Goal: Information Seeking & Learning: Learn about a topic

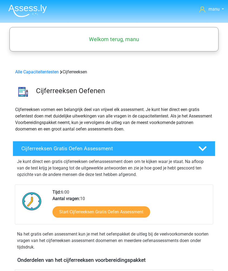
click at [22, 7] on img at bounding box center [27, 10] width 38 height 13
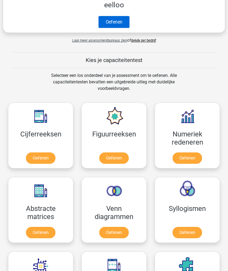
scroll to position [294, 0]
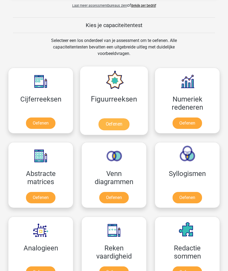
click at [101, 118] on link "Oefenen" at bounding box center [113, 124] width 31 height 12
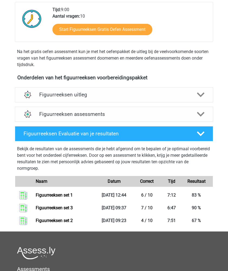
scroll to position [151, 0]
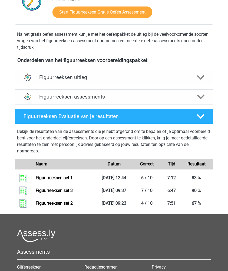
click at [69, 97] on h4 "Figuurreeksen assessments" at bounding box center [113, 97] width 149 height 6
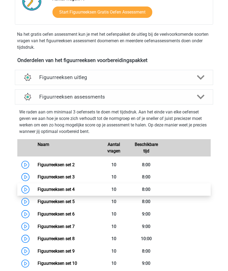
click at [66, 187] on link "Figuurreeksen set 4" at bounding box center [56, 189] width 37 height 5
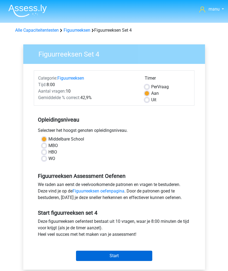
click at [96, 257] on input "Start" at bounding box center [114, 255] width 76 height 10
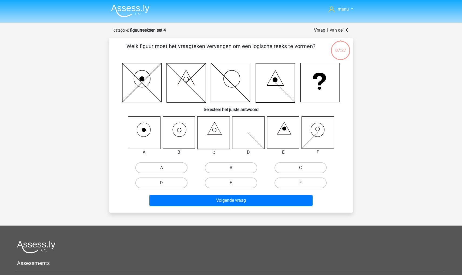
click at [222, 169] on label "B" at bounding box center [231, 167] width 52 height 11
click at [228, 169] on input "B" at bounding box center [233, 170] width 4 height 4
radio input "true"
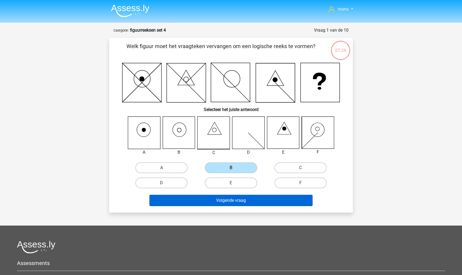
click at [214, 200] on button "Volgende vraag" at bounding box center [231, 200] width 164 height 11
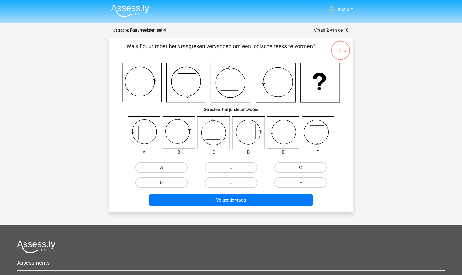
scroll to position [27, 0]
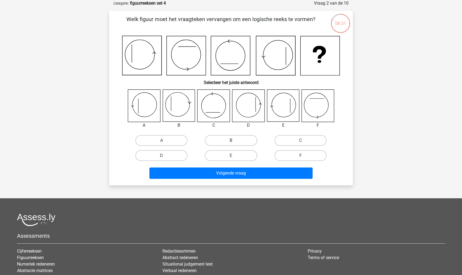
click at [228, 143] on label "B" at bounding box center [231, 140] width 52 height 11
click at [228, 143] on input "B" at bounding box center [233, 143] width 4 height 4
radio input "true"
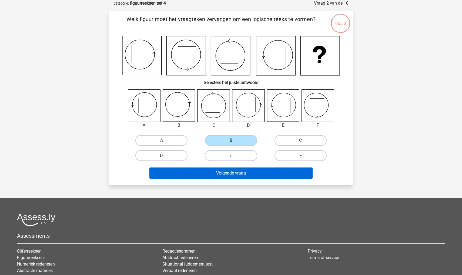
click at [226, 172] on button "Volgende vraag" at bounding box center [231, 173] width 164 height 11
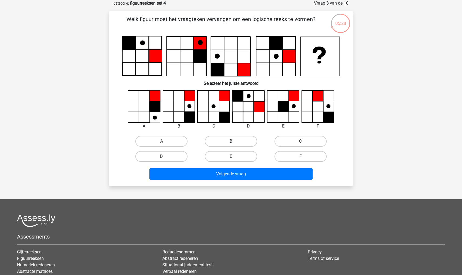
click at [228, 140] on label "B" at bounding box center [231, 141] width 52 height 11
click at [228, 141] on input "B" at bounding box center [233, 143] width 4 height 4
radio input "true"
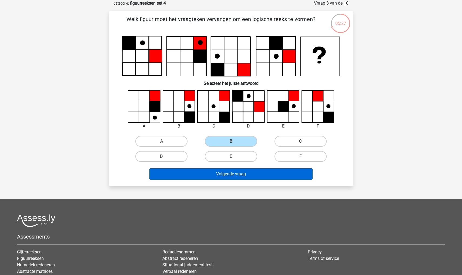
click at [223, 176] on button "Volgende vraag" at bounding box center [231, 173] width 164 height 11
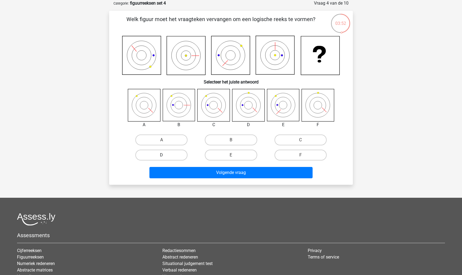
click at [157, 155] on label "D" at bounding box center [161, 155] width 52 height 11
click at [162, 155] on input "D" at bounding box center [164, 157] width 4 height 4
radio input "true"
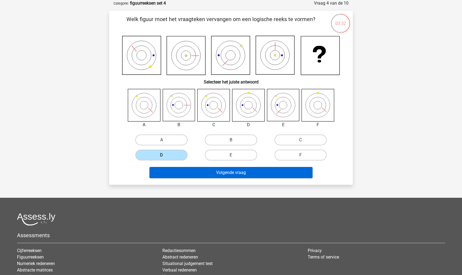
click at [168, 173] on button "Volgende vraag" at bounding box center [231, 172] width 164 height 11
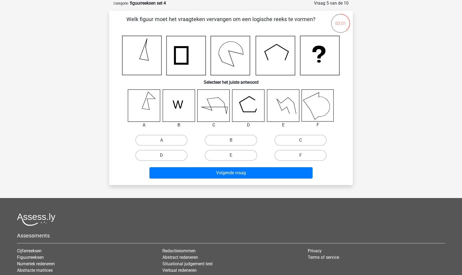
click at [167, 154] on label "D" at bounding box center [161, 155] width 52 height 11
click at [165, 155] on input "D" at bounding box center [164, 157] width 4 height 4
radio input "true"
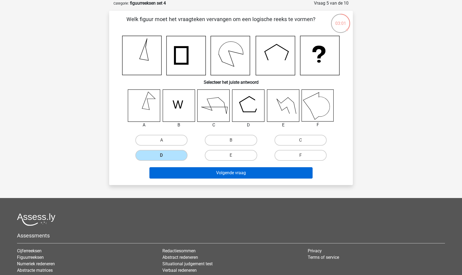
click at [167, 172] on button "Volgende vraag" at bounding box center [231, 172] width 164 height 11
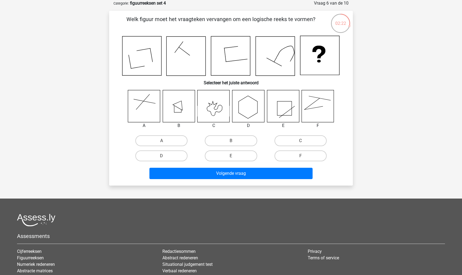
click at [143, 115] on icon at bounding box center [144, 106] width 32 height 32
click at [228, 155] on label "F" at bounding box center [301, 156] width 52 height 11
click at [228, 156] on input "F" at bounding box center [303, 158] width 4 height 4
radio input "true"
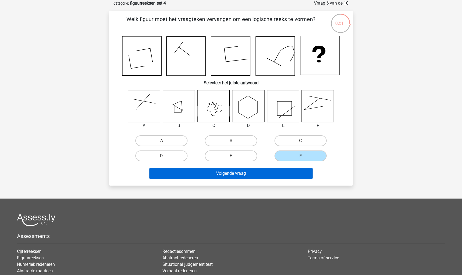
click at [228, 172] on button "Volgende vraag" at bounding box center [231, 173] width 164 height 11
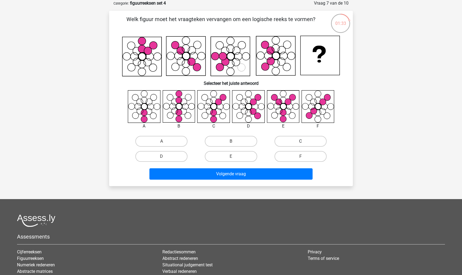
click at [228, 138] on label "C" at bounding box center [301, 141] width 52 height 11
click at [228, 141] on input "C" at bounding box center [303, 143] width 4 height 4
radio input "true"
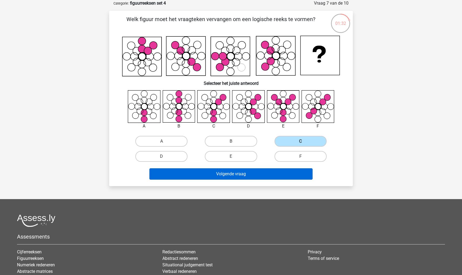
click at [228, 175] on button "Volgende vraag" at bounding box center [231, 173] width 164 height 11
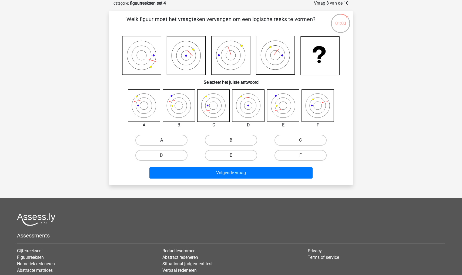
click at [150, 139] on label "A" at bounding box center [161, 140] width 52 height 11
click at [162, 140] on input "A" at bounding box center [164, 142] width 4 height 4
radio input "true"
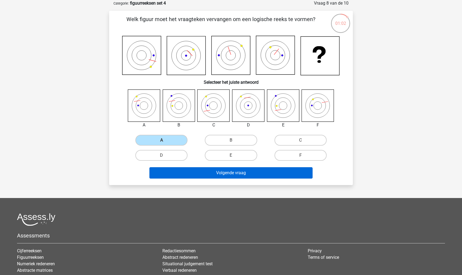
click at [175, 175] on button "Volgende vraag" at bounding box center [231, 172] width 164 height 11
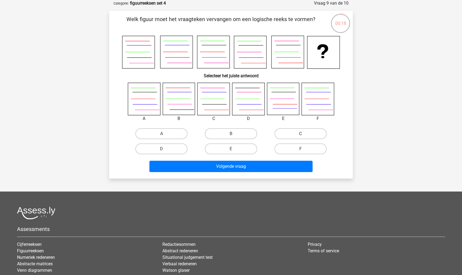
click at [228, 131] on label "C" at bounding box center [301, 133] width 52 height 11
click at [228, 134] on input "C" at bounding box center [303, 136] width 4 height 4
radio input "true"
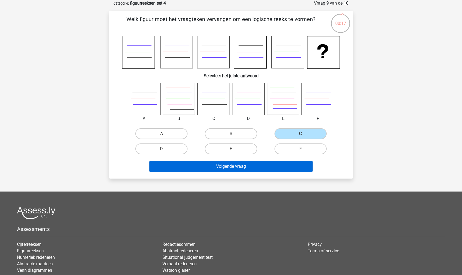
click at [228, 164] on button "Volgende vraag" at bounding box center [231, 166] width 164 height 11
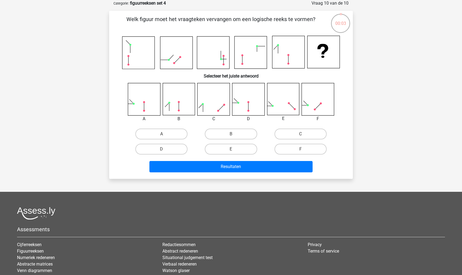
click at [164, 134] on input "A" at bounding box center [164, 136] width 4 height 4
radio input "true"
click at [160, 155] on div "D" at bounding box center [161, 149] width 69 height 15
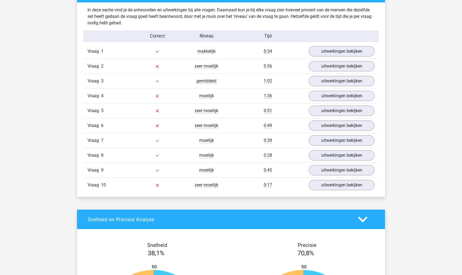
scroll to position [283, 0]
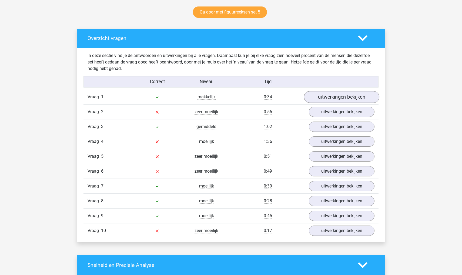
click at [333, 97] on link "uitwerkingen bekijken" at bounding box center [341, 97] width 75 height 12
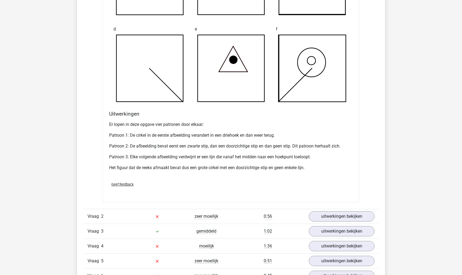
scroll to position [558, 0]
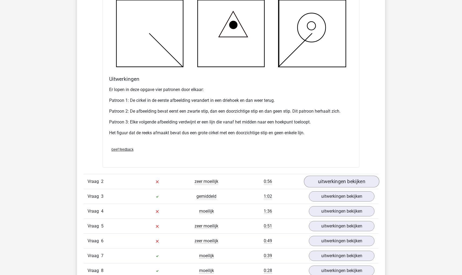
click at [321, 184] on link "uitwerkingen bekijken" at bounding box center [341, 182] width 75 height 12
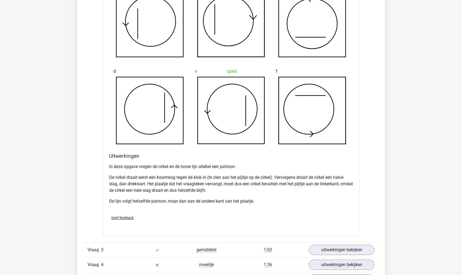
scroll to position [844, 0]
